Goal: Check status: Check status

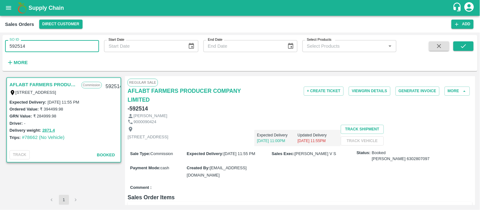
click at [49, 52] on input "592514" at bounding box center [52, 46] width 94 height 12
click at [466, 47] on icon "submit" at bounding box center [463, 46] width 7 height 7
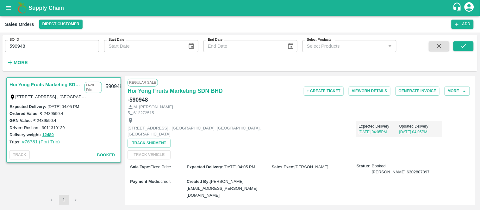
click at [30, 148] on div "Expected Delivery : [DATE] 04:05 PM Ordered Value: ₹ 2439590.4 GRN Value: ₹ 243…" at bounding box center [64, 125] width 114 height 45
copy link "76781"
click at [28, 48] on input "590948" at bounding box center [52, 46] width 94 height 12
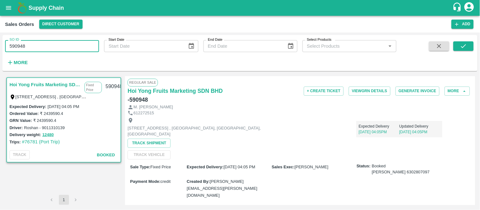
paste input "text"
click at [466, 49] on icon "submit" at bounding box center [463, 46] width 7 height 7
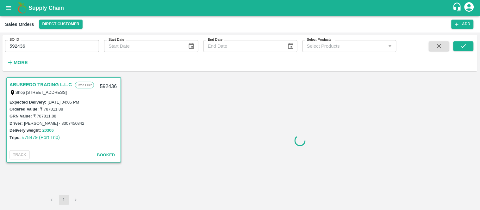
click at [26, 141] on div "Expected Delivery : [DATE] 04:05 PM Ordered Value: ₹ 787811.88 GRN Value: ₹ 787…" at bounding box center [64, 124] width 114 height 50
copy link "78479"
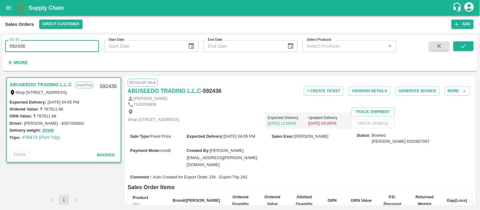
click at [47, 46] on input "592436" at bounding box center [52, 46] width 94 height 12
paste input "text"
click at [47, 46] on input "592436" at bounding box center [52, 46] width 94 height 12
click at [463, 50] on button "submit" at bounding box center [464, 45] width 20 height 9
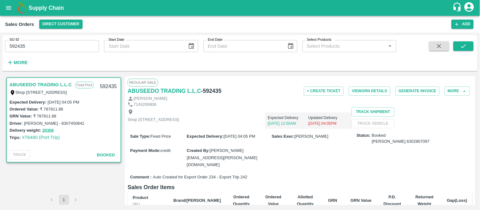
click at [30, 145] on div "Expected Delivery : [DATE] 04:05 PM Ordered Value: ₹ 787811.88 GRN Value: ₹ 787…" at bounding box center [64, 124] width 114 height 50
copy link "78480"
click at [72, 47] on input "592435" at bounding box center [52, 46] width 94 height 12
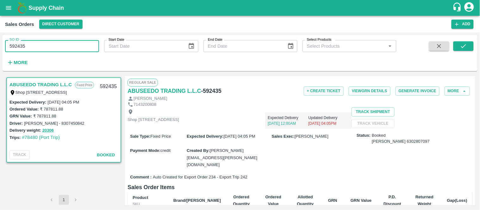
paste input "text"
click at [464, 47] on icon "submit" at bounding box center [463, 46] width 5 height 4
click at [31, 143] on div "Expected Delivery : [DATE] 04:05 PM Ordered Value: ₹ 787811.88 GRN Value: ₹ 787…" at bounding box center [64, 124] width 114 height 50
copy link "78481"
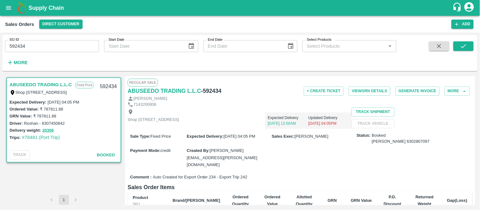
click at [64, 49] on input "592434" at bounding box center [52, 46] width 94 height 12
paste input "text"
click at [64, 49] on input "592434" at bounding box center [52, 46] width 94 height 12
click at [470, 47] on button "submit" at bounding box center [464, 45] width 20 height 9
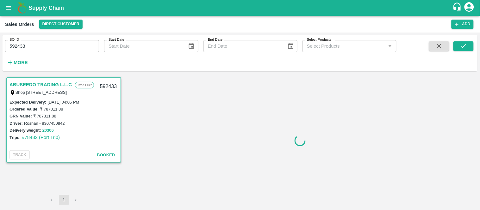
click at [26, 143] on div "Expected Delivery : [DATE] 04:05 PM Ordered Value: ₹ 787811.88 GRN Value: ₹ 787…" at bounding box center [64, 124] width 114 height 50
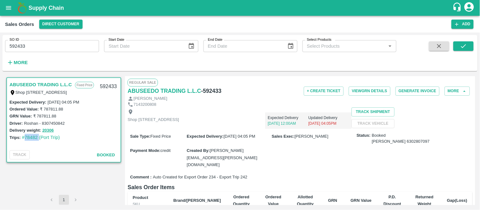
copy link "78482"
click at [32, 51] on input "592433" at bounding box center [52, 46] width 94 height 12
paste input "text"
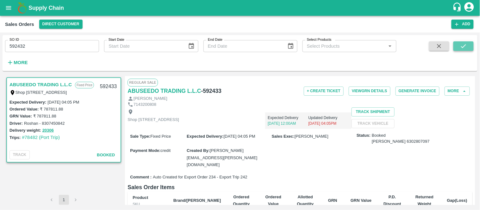
click at [459, 48] on button "submit" at bounding box center [464, 45] width 20 height 9
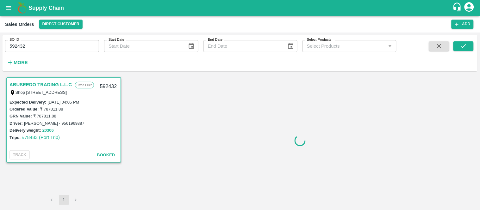
click at [28, 143] on div "Expected Delivery : [DATE] 04:05 PM Ordered Value: ₹ 787811.88 GRN Value: ₹ 787…" at bounding box center [64, 124] width 114 height 50
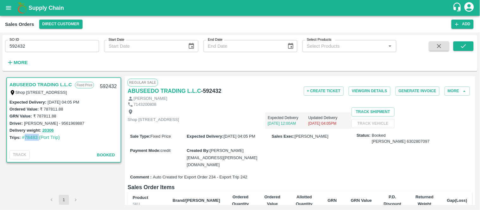
click at [28, 143] on div "Expected Delivery : [DATE] 04:05 PM Ordered Value: ₹ 787811.88 GRN Value: ₹ 787…" at bounding box center [64, 124] width 114 height 50
copy link "78483"
click at [32, 47] on input "592432" at bounding box center [52, 46] width 94 height 12
paste input "text"
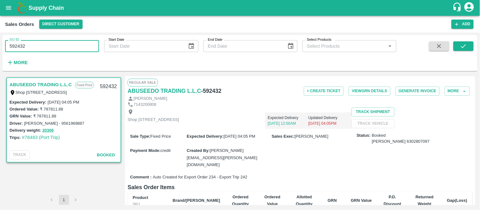
click at [32, 47] on input "592432" at bounding box center [52, 46] width 94 height 12
click at [95, 47] on input "VG/24-25/0101697" at bounding box center [52, 46] width 94 height 12
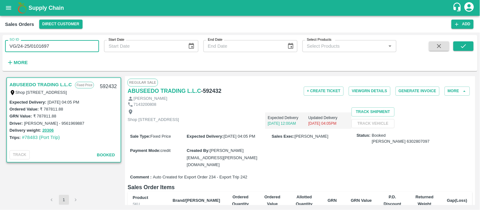
paste input "text"
click at [463, 48] on icon "submit" at bounding box center [463, 46] width 5 height 4
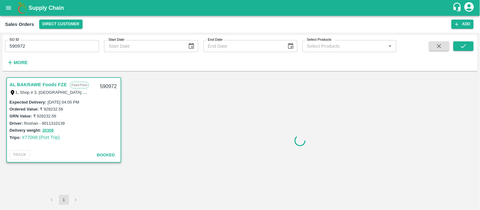
click at [27, 143] on div "Expected Delivery : [DATE] 04:05 PM Ordered Value: ₹ 928232.56 GRN Value: ₹ 928…" at bounding box center [64, 124] width 114 height 50
copy link "77008"
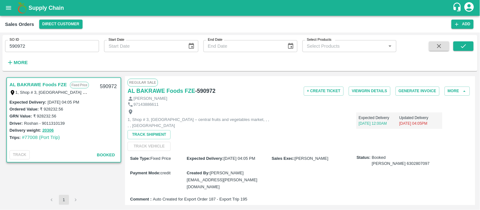
click at [56, 50] on input "590972" at bounding box center [52, 46] width 94 height 12
paste input "text"
click at [56, 50] on input "590972" at bounding box center [52, 46] width 94 height 12
click at [464, 47] on icon "submit" at bounding box center [463, 46] width 5 height 4
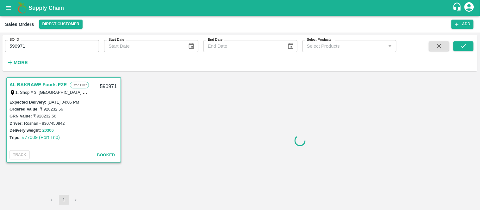
click at [28, 143] on div "Expected Delivery : [DATE] 04:05 PM Ordered Value: ₹ 928232.56 GRN Value: ₹ 928…" at bounding box center [64, 124] width 114 height 50
copy link "77009"
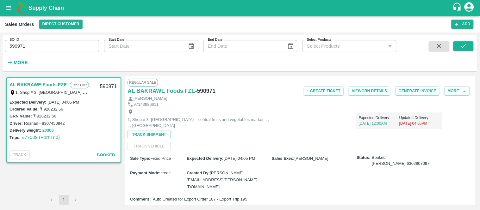
click at [60, 43] on input "590971" at bounding box center [52, 46] width 94 height 12
paste input "text"
click at [60, 43] on input "590971" at bounding box center [52, 46] width 94 height 12
click at [460, 46] on button "submit" at bounding box center [464, 45] width 20 height 9
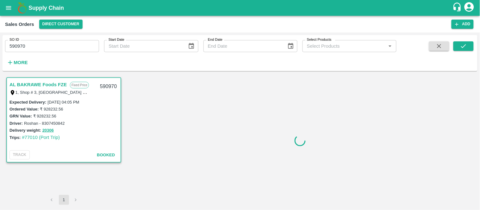
click at [26, 141] on div "Expected Delivery : [DATE] 04:05 PM Ordered Value: ₹ 928232.56 GRN Value: ₹ 928…" at bounding box center [64, 124] width 114 height 50
copy link "77010"
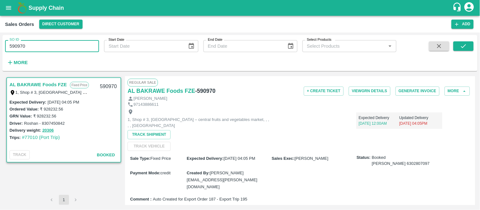
click at [62, 42] on input "590970" at bounding box center [52, 46] width 94 height 12
paste input "text"
click at [62, 42] on input "590970" at bounding box center [52, 46] width 94 height 12
click at [467, 45] on icon "submit" at bounding box center [463, 46] width 7 height 7
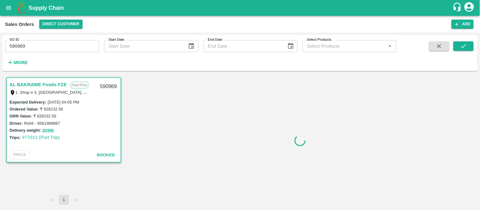
click at [28, 141] on div "Expected Delivery : [DATE] 04:05 PM Ordered Value: ₹ 928232.56 GRN Value: ₹ 928…" at bounding box center [64, 124] width 114 height 50
copy link "77011"
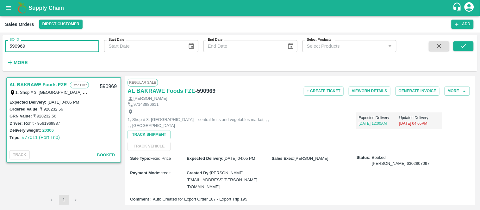
click at [56, 46] on input "590969" at bounding box center [52, 46] width 94 height 12
paste input "text"
click at [56, 46] on input "590969" at bounding box center [52, 46] width 94 height 12
type input "590948"
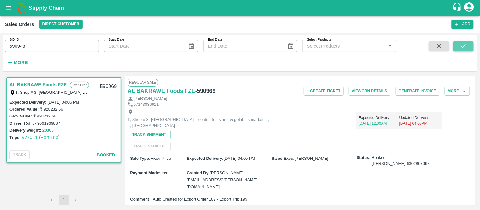
click at [465, 45] on icon "submit" at bounding box center [463, 46] width 7 height 7
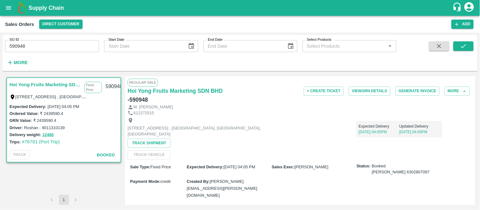
click at [28, 145] on div "Trips: #76781 (Port Trip)" at bounding box center [63, 142] width 109 height 7
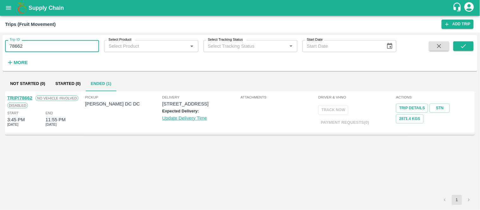
click at [32, 48] on input "78662" at bounding box center [52, 46] width 94 height 12
paste input "text"
click at [467, 46] on icon "submit" at bounding box center [463, 46] width 7 height 7
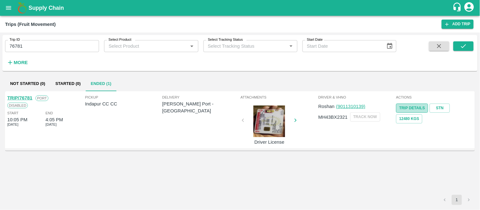
click at [419, 107] on link "Trip Details" at bounding box center [412, 108] width 32 height 9
click at [443, 109] on link "STN" at bounding box center [440, 108] width 20 height 9
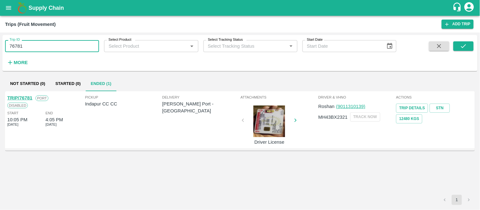
click at [26, 48] on input "76781" at bounding box center [52, 46] width 94 height 12
paste input "text"
click at [26, 48] on input "76781" at bounding box center [52, 46] width 94 height 12
click at [26, 48] on input "7678178479" at bounding box center [52, 46] width 94 height 12
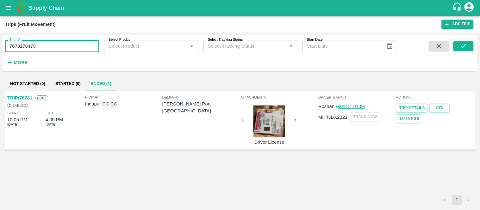
paste input "text"
click at [26, 48] on input "7678178479" at bounding box center [52, 46] width 94 height 12
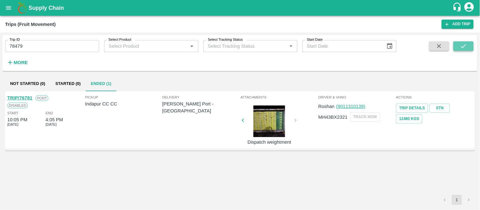
click at [469, 48] on button "submit" at bounding box center [464, 45] width 20 height 9
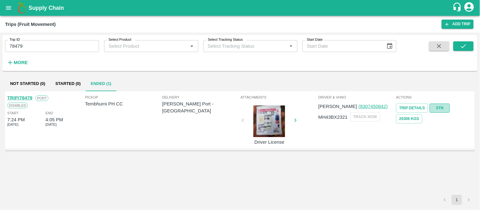
click at [437, 107] on link "STN" at bounding box center [440, 108] width 20 height 9
click at [54, 46] on input "78479" at bounding box center [52, 46] width 94 height 12
paste input "text"
click at [54, 46] on input "78479" at bounding box center [52, 46] width 94 height 12
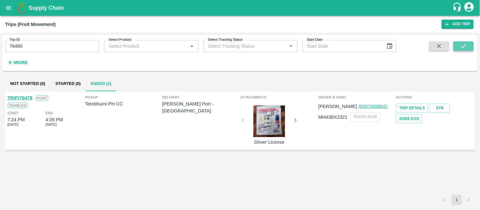
click at [473, 47] on button "submit" at bounding box center [464, 45] width 20 height 9
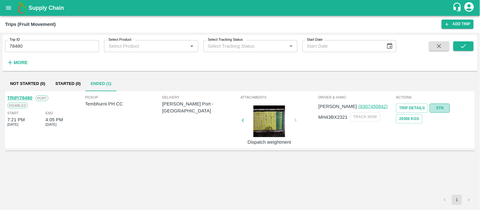
click at [443, 107] on link "STN" at bounding box center [440, 108] width 20 height 9
click at [77, 45] on input "78480" at bounding box center [52, 46] width 94 height 12
paste input "text"
click at [77, 45] on input "78481" at bounding box center [52, 46] width 94 height 12
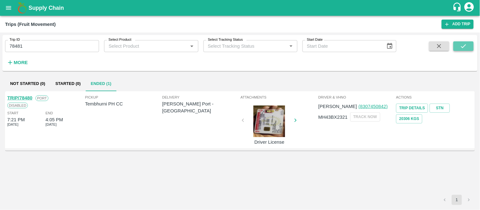
click at [463, 47] on icon "submit" at bounding box center [463, 46] width 5 height 4
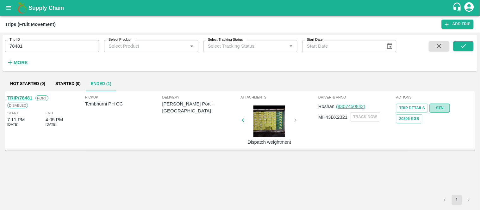
click at [444, 110] on link "STN" at bounding box center [440, 108] width 20 height 9
click at [48, 47] on input "78481" at bounding box center [52, 46] width 94 height 12
paste input "text"
click at [48, 47] on input "78481" at bounding box center [52, 46] width 94 height 12
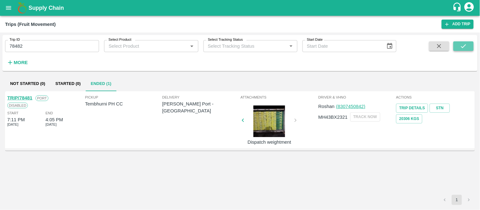
click at [474, 48] on button "submit" at bounding box center [464, 45] width 20 height 9
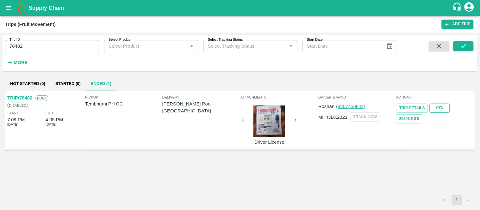
click at [448, 110] on link "STN" at bounding box center [440, 108] width 20 height 9
click at [46, 46] on input "78482" at bounding box center [52, 46] width 94 height 12
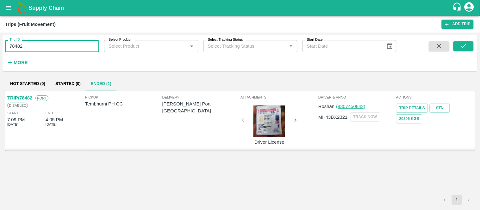
paste input "text"
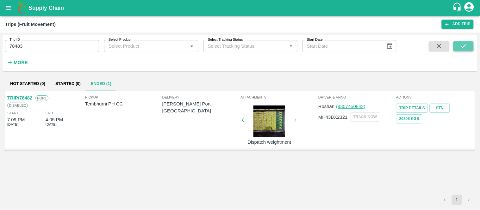
click at [473, 45] on button "submit" at bounding box center [464, 45] width 20 height 9
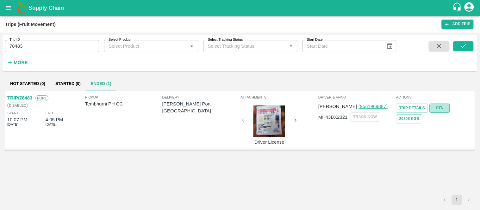
click at [442, 111] on link "STN" at bounding box center [440, 108] width 20 height 9
click at [42, 48] on input "78483" at bounding box center [52, 46] width 94 height 12
paste input "text"
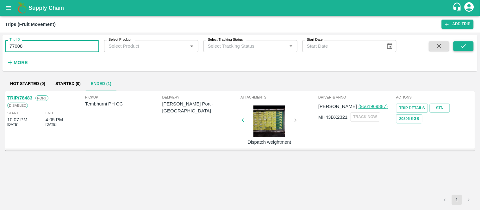
click at [462, 47] on icon "submit" at bounding box center [463, 46] width 5 height 4
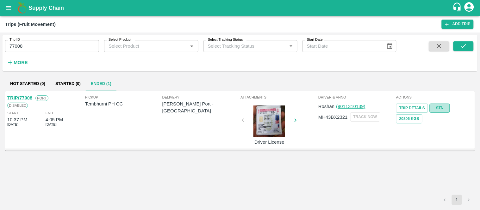
click at [439, 109] on link "STN" at bounding box center [440, 108] width 20 height 9
click at [41, 46] on input "77008" at bounding box center [52, 46] width 94 height 12
paste input "text"
click at [41, 46] on input "77009" at bounding box center [52, 46] width 94 height 12
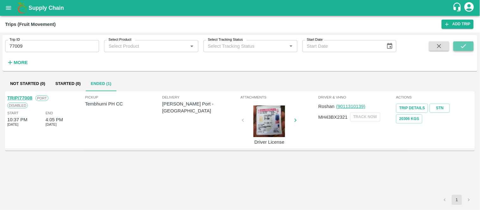
click at [464, 46] on icon "submit" at bounding box center [463, 46] width 7 height 7
click at [436, 104] on link "STN" at bounding box center [440, 108] width 20 height 9
click at [61, 40] on input "77009" at bounding box center [52, 46] width 94 height 12
paste input "text"
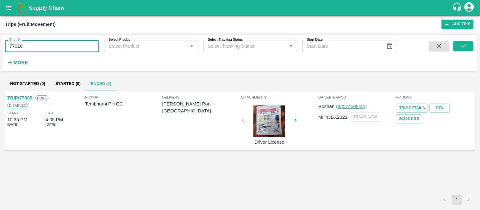
click at [61, 40] on input "77010" at bounding box center [52, 46] width 94 height 12
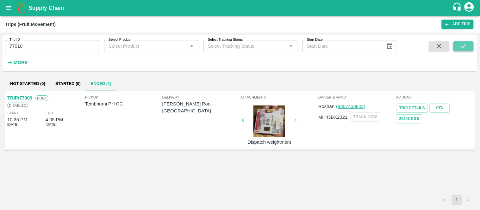
click at [471, 47] on button "submit" at bounding box center [464, 45] width 20 height 9
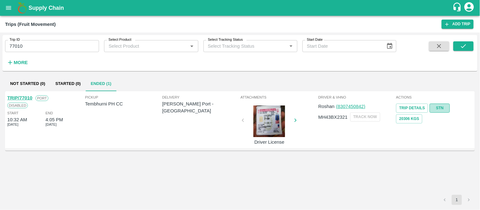
click at [443, 109] on link "STN" at bounding box center [440, 108] width 20 height 9
click at [51, 46] on input "77010" at bounding box center [52, 46] width 94 height 12
paste input "text"
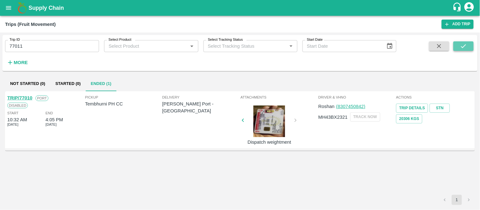
click at [467, 48] on icon "submit" at bounding box center [463, 46] width 7 height 7
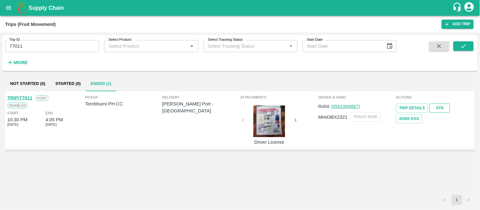
click at [437, 106] on link "STN" at bounding box center [440, 108] width 20 height 9
click at [50, 44] on input "77011" at bounding box center [52, 46] width 94 height 12
paste input "text"
click at [50, 44] on input "76781" at bounding box center [52, 46] width 94 height 12
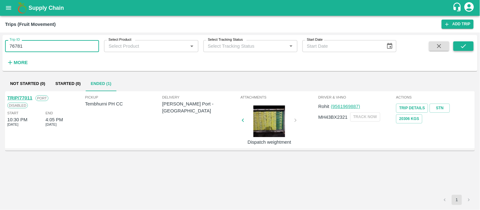
type input "76781"
click at [468, 45] on button "submit" at bounding box center [464, 45] width 20 height 9
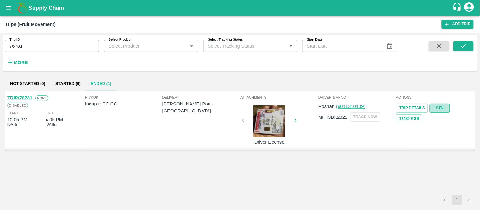
click at [436, 109] on link "STN" at bounding box center [440, 108] width 20 height 9
